Goal: Entertainment & Leisure: Consume media (video, audio)

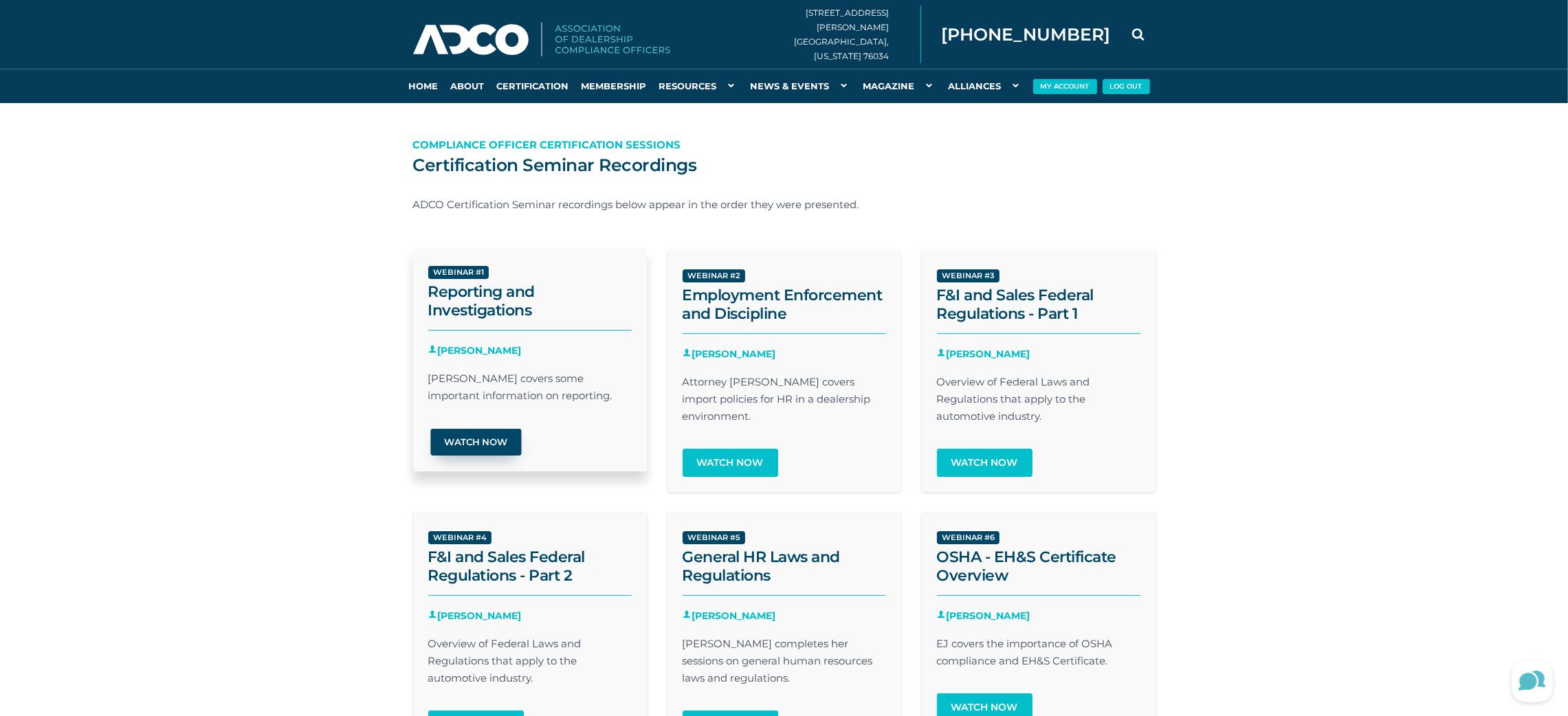
click at [463, 444] on link "Watch Now" at bounding box center [475, 442] width 90 height 27
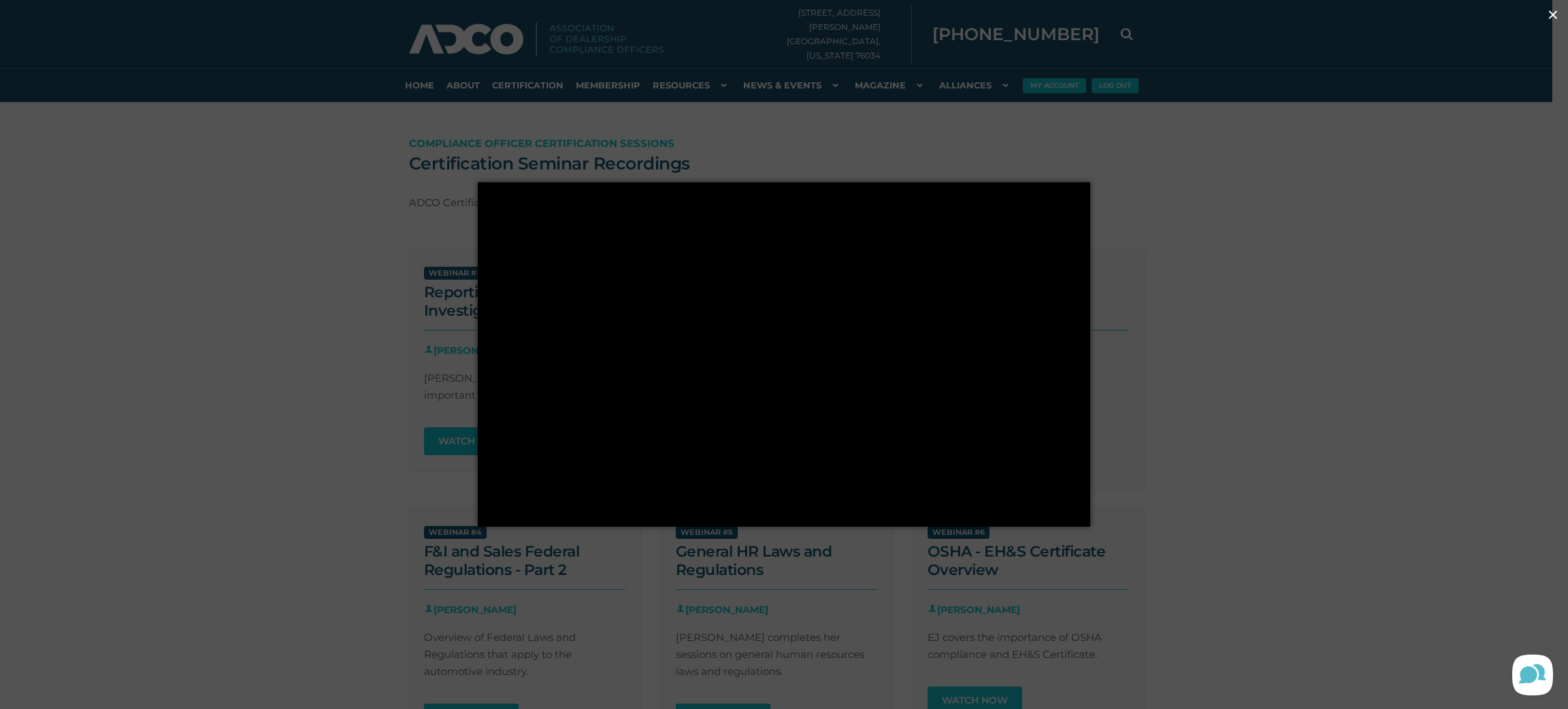
click at [1190, 299] on div "× Loading..." at bounding box center [784, 354] width 1568 height 709
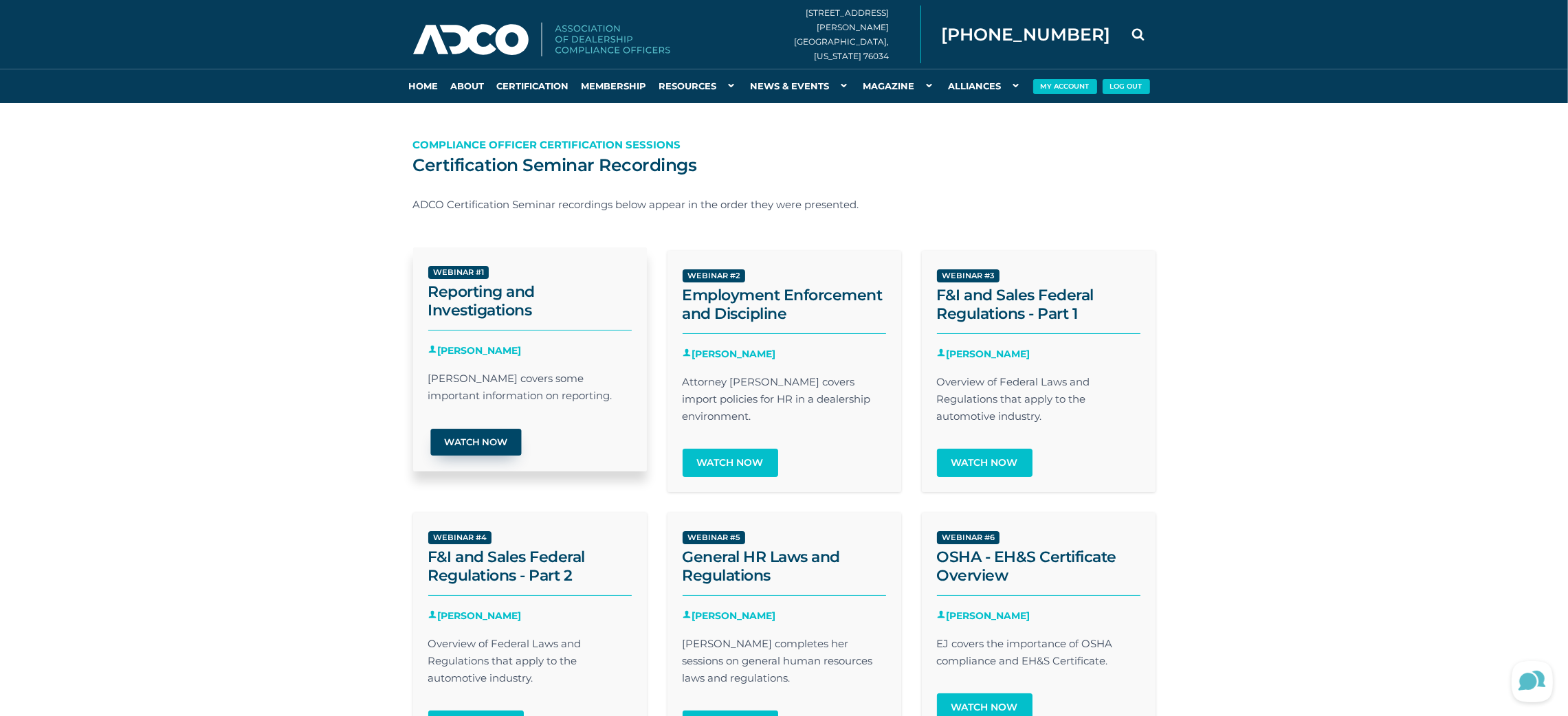
click at [476, 439] on link "Watch Now" at bounding box center [475, 442] width 90 height 27
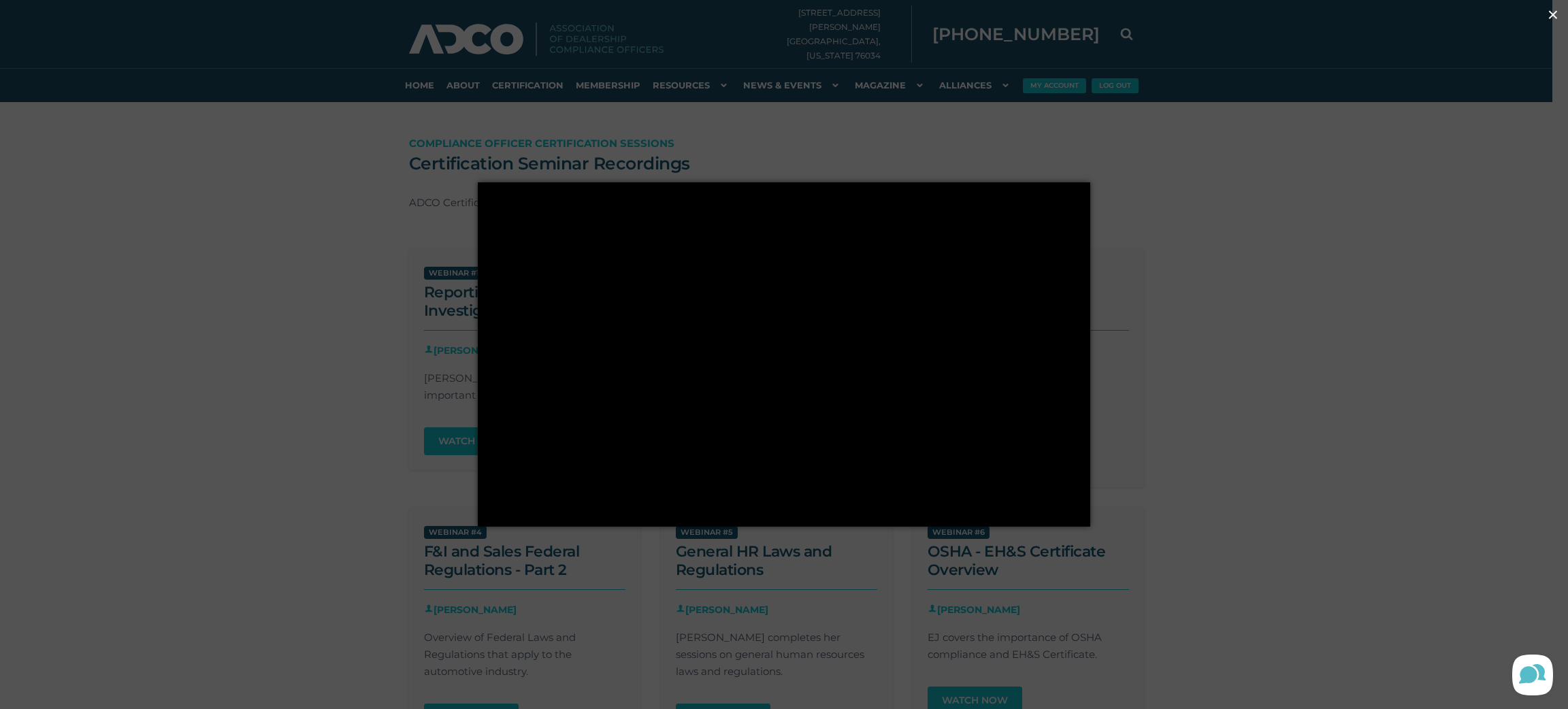
click at [1378, 377] on div "× Loading..." at bounding box center [784, 354] width 1568 height 709
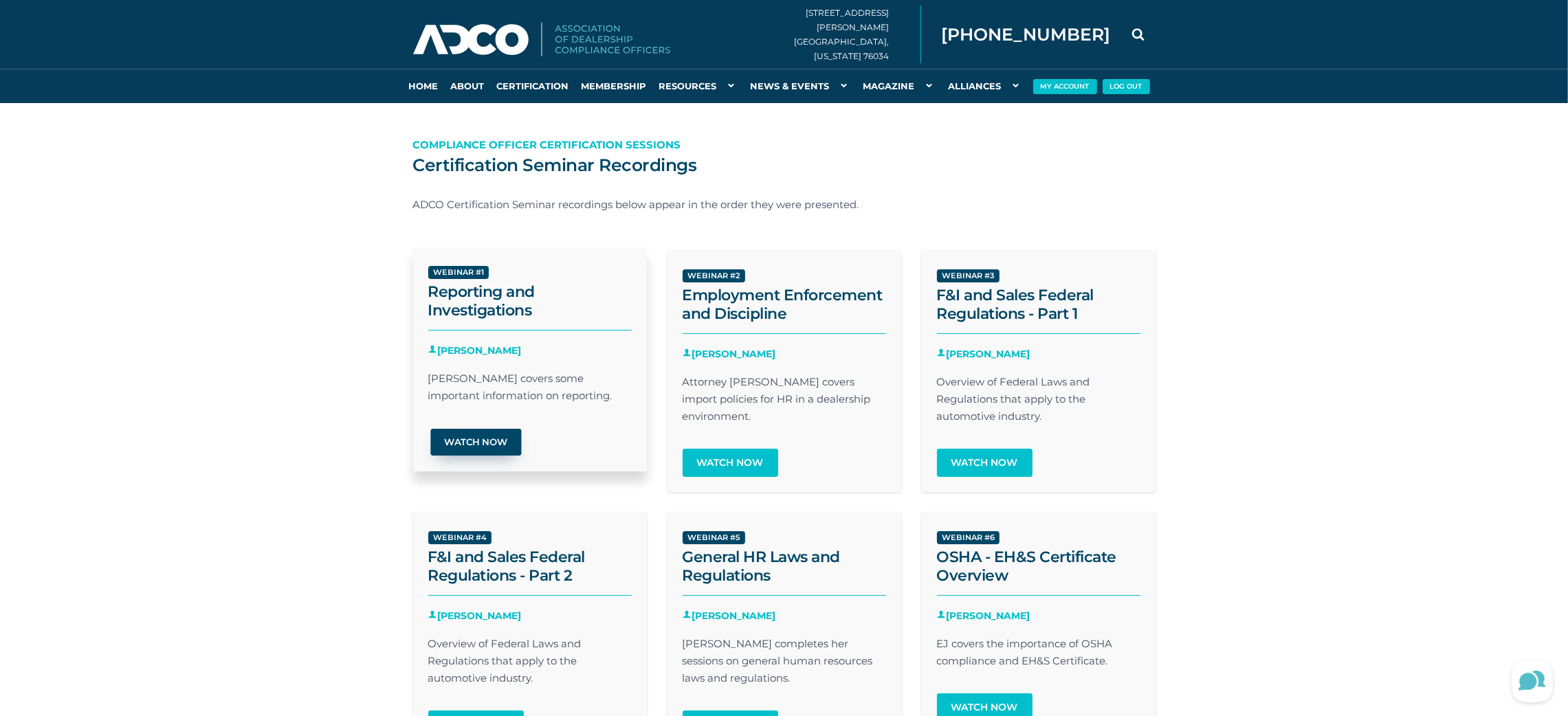
click at [460, 441] on link "Watch Now" at bounding box center [475, 442] width 90 height 27
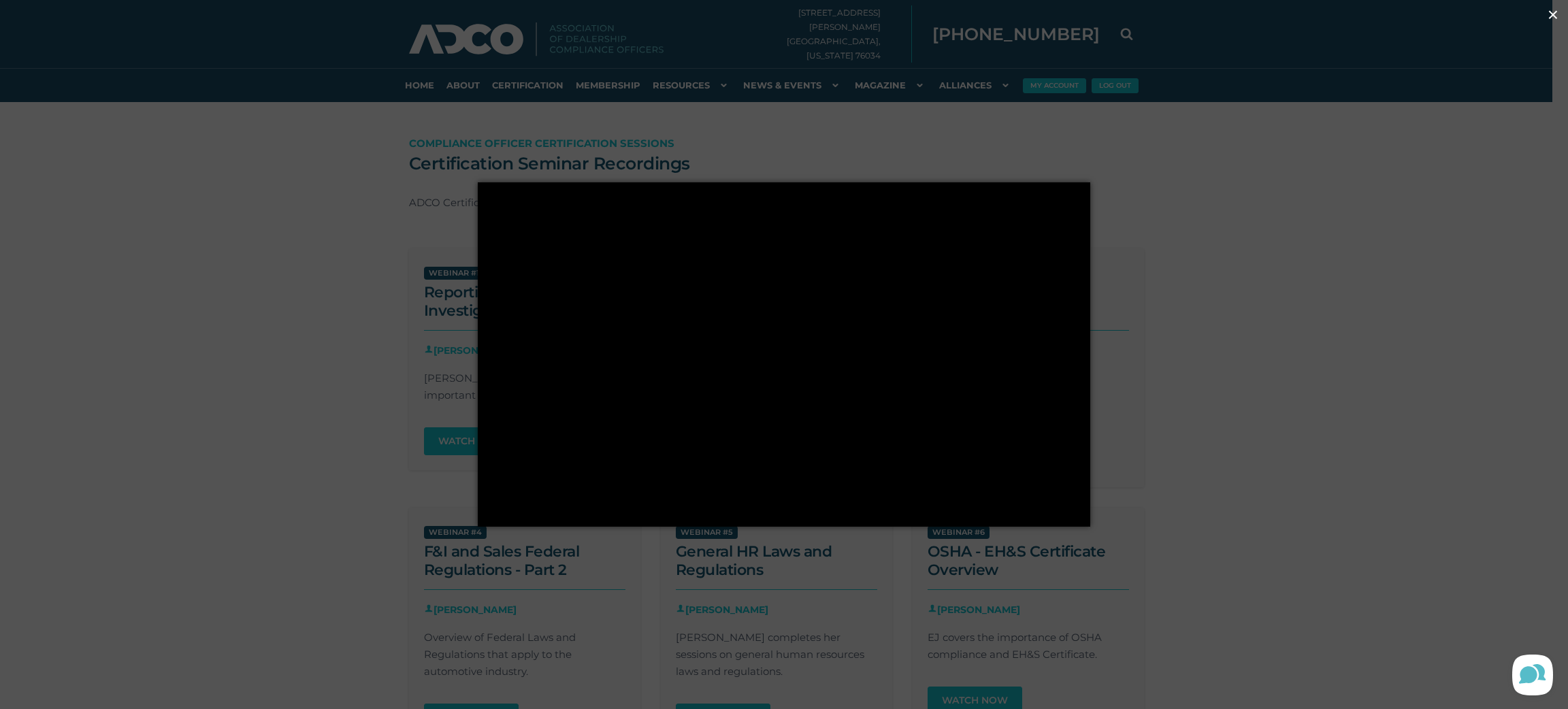
click at [1265, 189] on div "× Loading..." at bounding box center [784, 354] width 1568 height 709
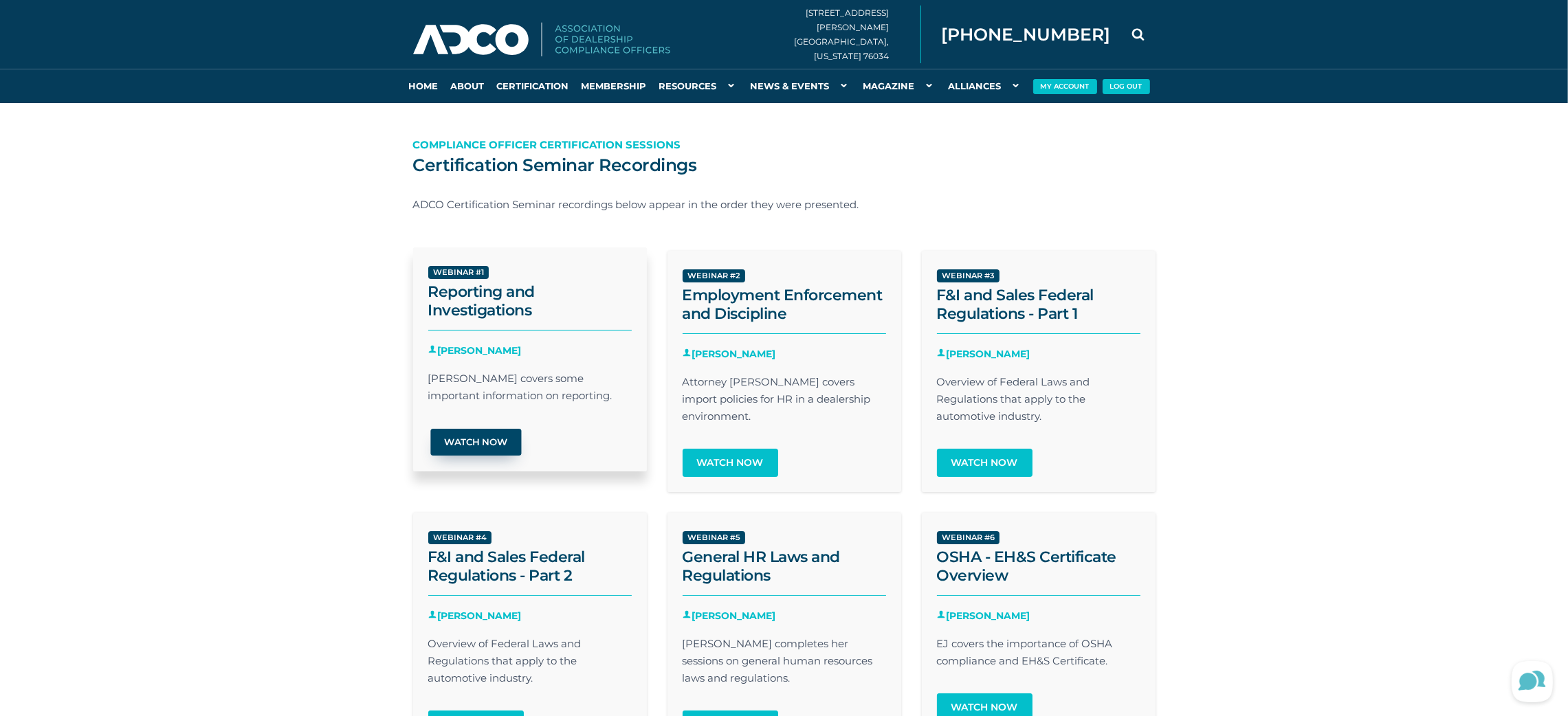
click at [481, 439] on link "Watch Now" at bounding box center [475, 442] width 90 height 27
